Goal: Task Accomplishment & Management: Use online tool/utility

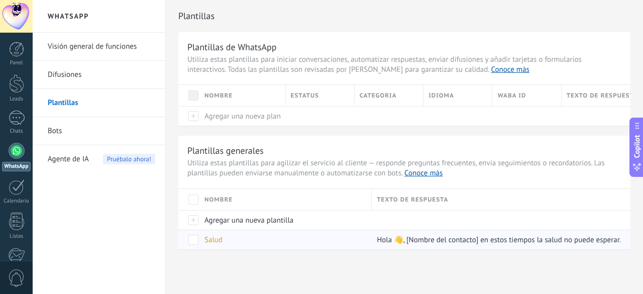
click at [317, 232] on div "Salud" at bounding box center [283, 239] width 167 height 19
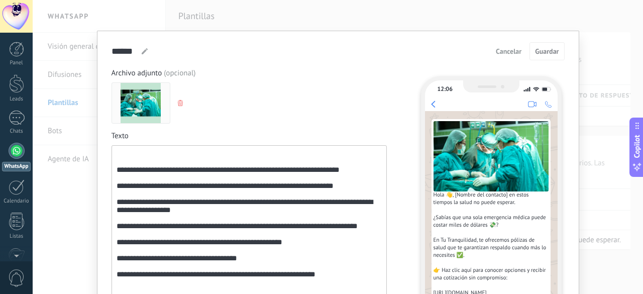
scroll to position [1, 0]
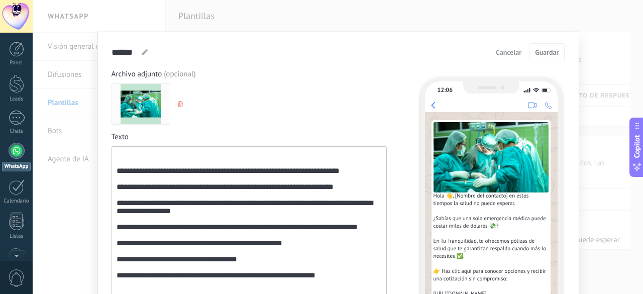
click at [157, 15] on div "**********" at bounding box center [338, 147] width 611 height 294
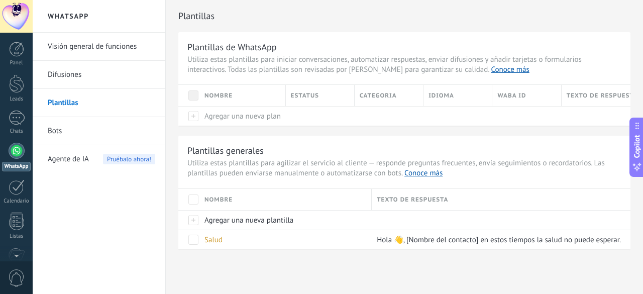
scroll to position [0, 0]
